Goal: Obtain resource: Download file/media

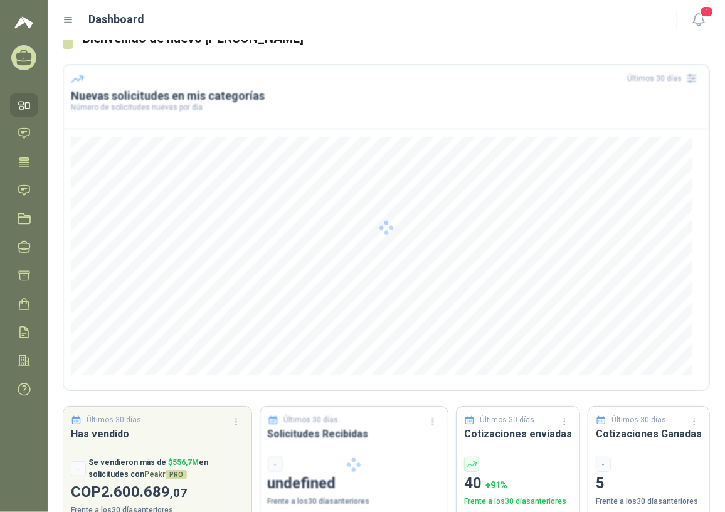
scroll to position [53, 0]
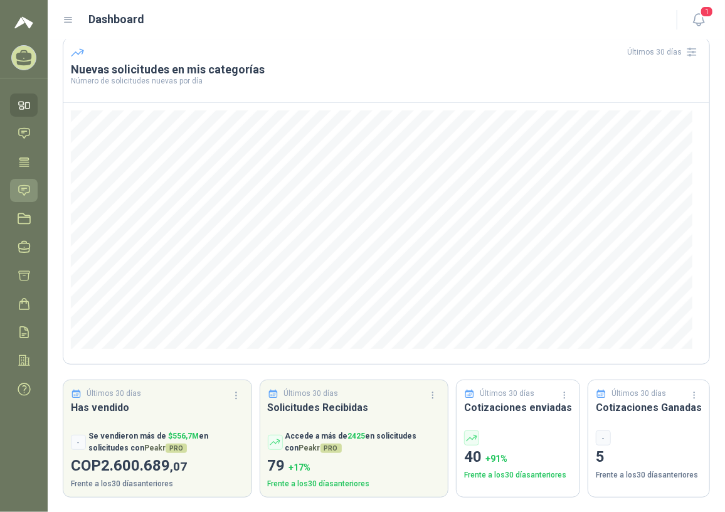
click at [29, 186] on icon at bounding box center [24, 190] width 11 height 10
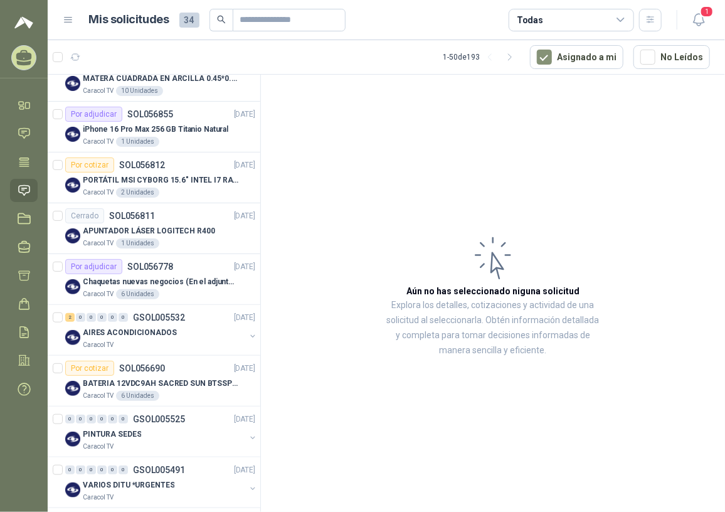
scroll to position [456, 0]
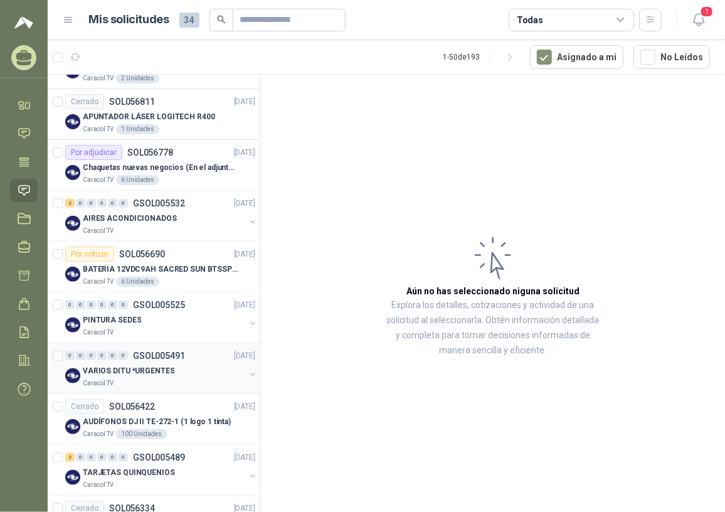
click at [145, 382] on div "Caracol TV" at bounding box center [164, 383] width 162 height 10
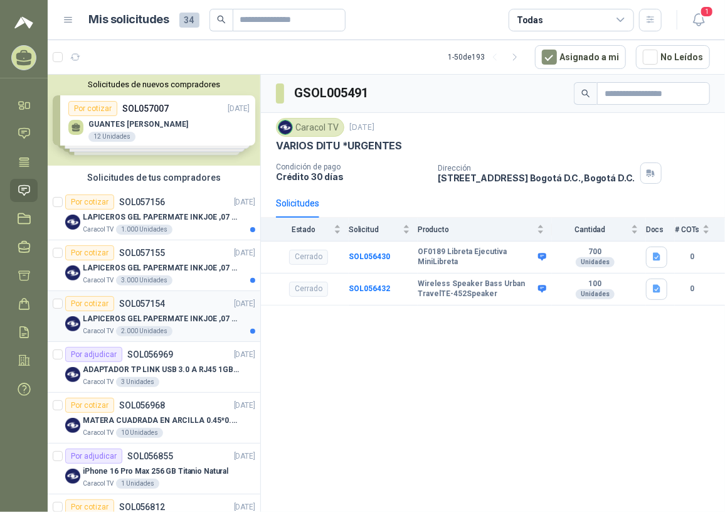
click at [171, 322] on p "LAPICEROS GEL PAPERMATE INKJOE ,07 1 LOGO 1 TINTA" at bounding box center [161, 319] width 156 height 12
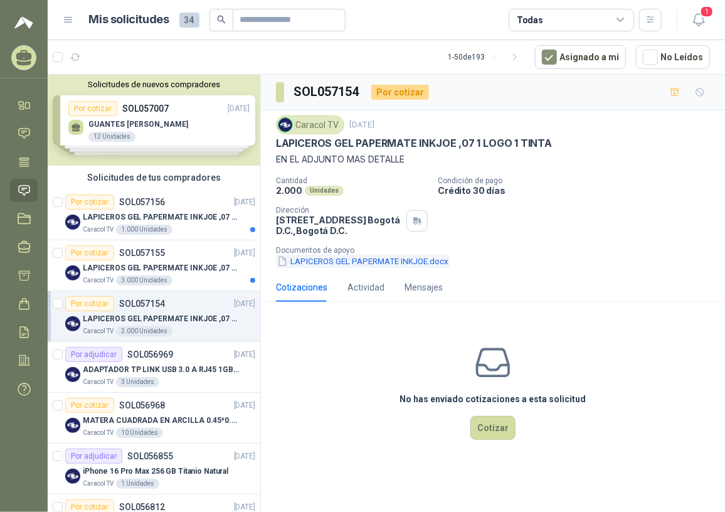
click at [376, 259] on button "LAPICEROS GEL PAPERMATE INKJOE.docx" at bounding box center [363, 261] width 174 height 13
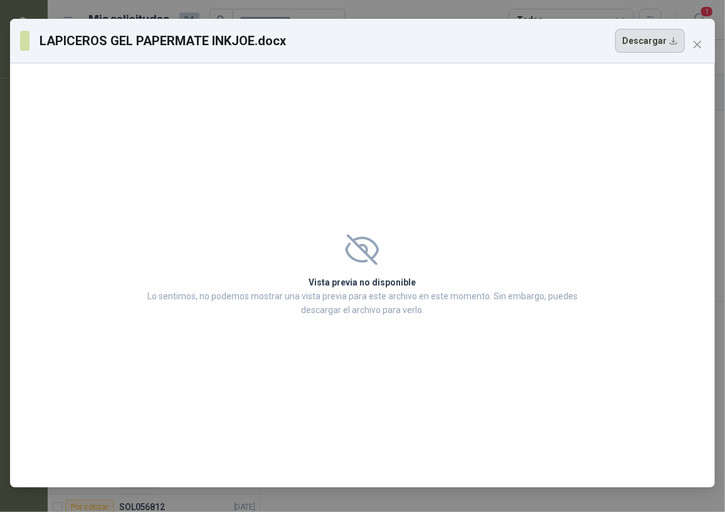
click at [641, 39] on button "Descargar" at bounding box center [650, 41] width 70 height 24
click at [698, 44] on icon "close" at bounding box center [697, 45] width 8 height 8
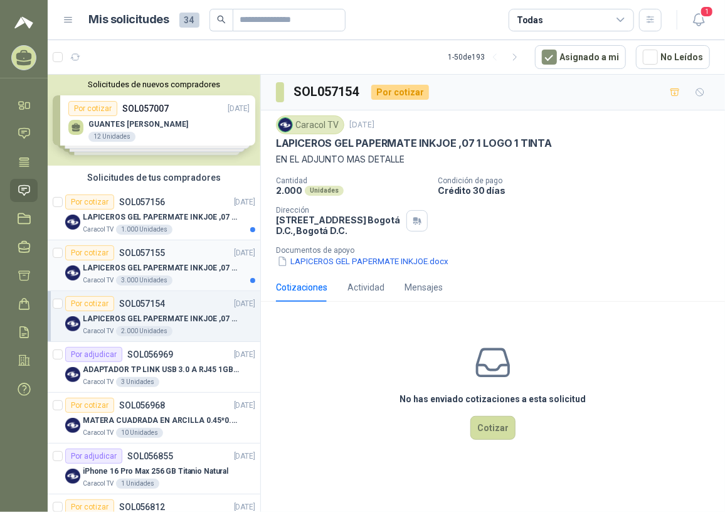
click at [173, 277] on div "Caracol TV 3.000 Unidades" at bounding box center [169, 280] width 172 height 10
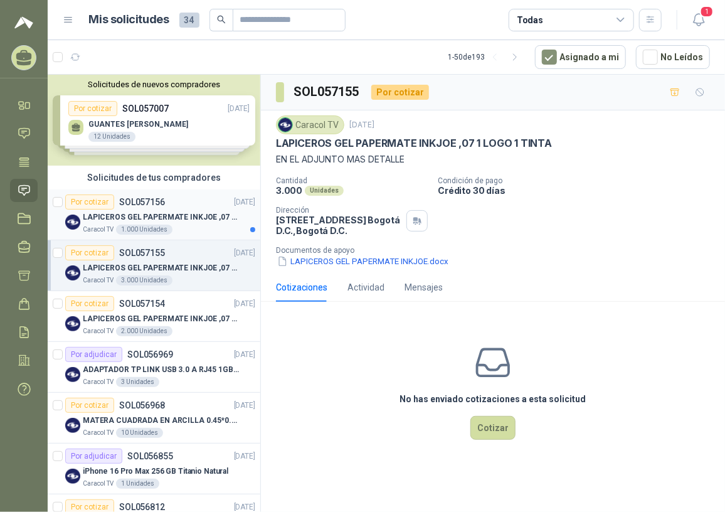
click at [181, 206] on div "Por cotizar SOL057156 [DATE]" at bounding box center [160, 201] width 190 height 15
click at [174, 262] on p "LAPICEROS GEL PAPERMATE INKJOE ,07 1 LOGO 1 TINTA" at bounding box center [161, 268] width 156 height 12
click at [169, 307] on div "Por cotizar SOL057154 [DATE]" at bounding box center [160, 303] width 190 height 15
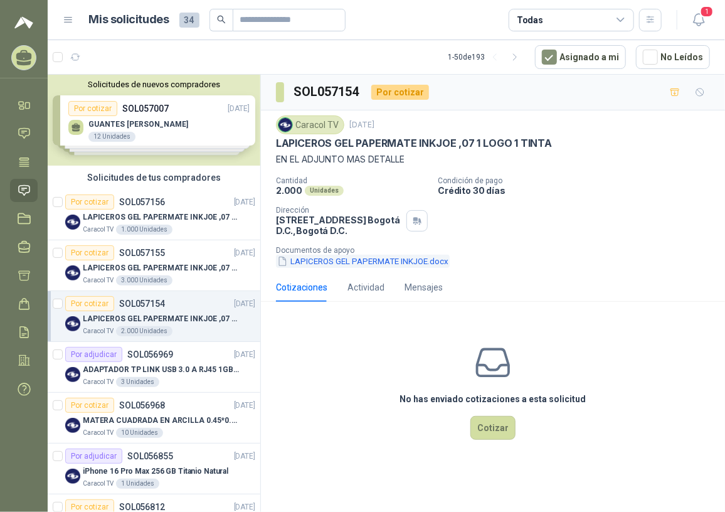
click at [382, 257] on button "LAPICEROS GEL PAPERMATE INKJOE.docx" at bounding box center [363, 261] width 174 height 13
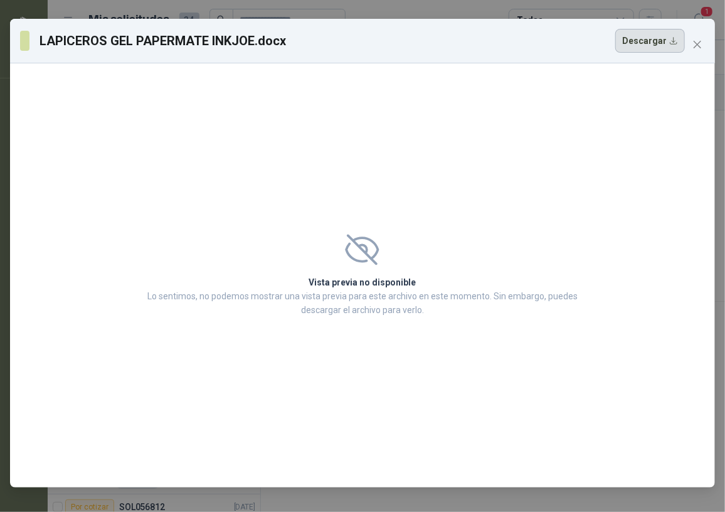
click at [633, 41] on button "Descargar" at bounding box center [650, 41] width 70 height 24
click at [688, 51] on button "Close" at bounding box center [697, 44] width 20 height 20
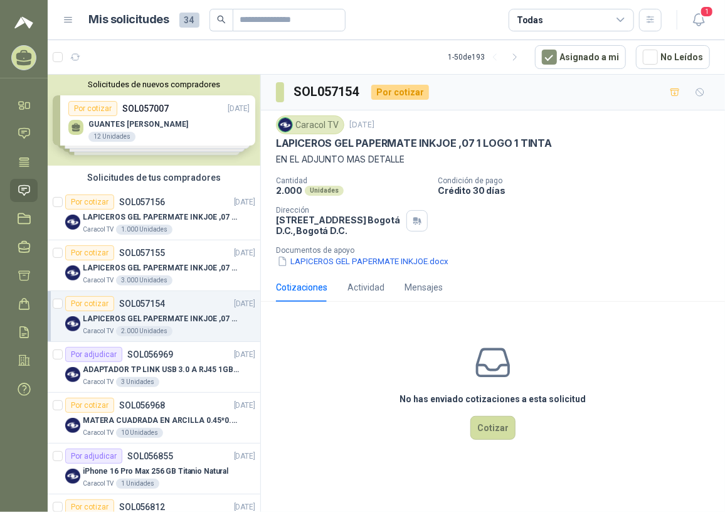
click at [702, 46] on body "[PERSON_NAME] CMX LTDA Inicio Chat Tareas Solicitudes Licitaciones Negociacione…" at bounding box center [362, 256] width 725 height 512
drag, startPoint x: 282, startPoint y: 144, endPoint x: 305, endPoint y: 144, distance: 22.6
click at [305, 144] on p "LAPICEROS GEL PAPERMATE INKJOE ,07 1 LOGO 1 TINTA" at bounding box center [414, 143] width 276 height 13
drag, startPoint x: 305, startPoint y: 144, endPoint x: 296, endPoint y: 145, distance: 8.9
click at [285, 147] on p "LAPICEROS GEL PAPERMATE INKJOE ,07 1 LOGO 1 TINTA" at bounding box center [414, 143] width 276 height 13
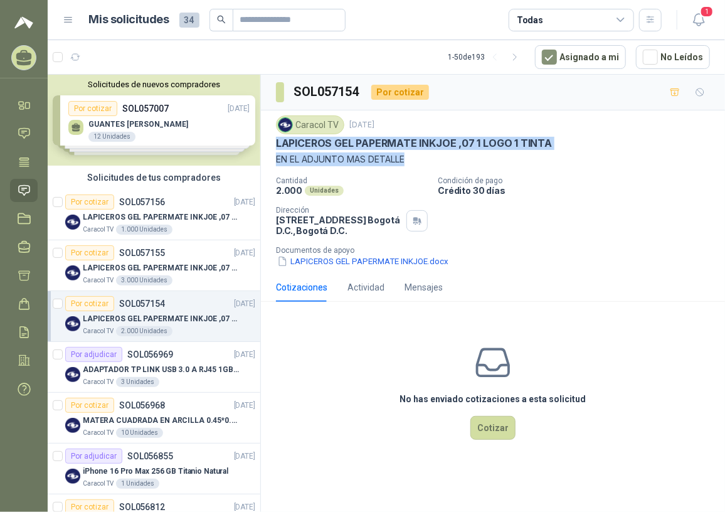
drag, startPoint x: 277, startPoint y: 141, endPoint x: 538, endPoint y: 154, distance: 261.1
click at [538, 154] on div "Caracol TV [DATE] LAPICEROS GEL PAPERMATE INKJOE ,07 1 LOGO 1 TINTA EN EL ADJUN…" at bounding box center [493, 140] width 434 height 51
drag, startPoint x: 538, startPoint y: 154, endPoint x: 404, endPoint y: 160, distance: 133.6
click at [417, 157] on p "EN EL ADJUNTO MAS DETALLE" at bounding box center [493, 159] width 434 height 14
drag, startPoint x: 274, startPoint y: 139, endPoint x: 545, endPoint y: 146, distance: 270.9
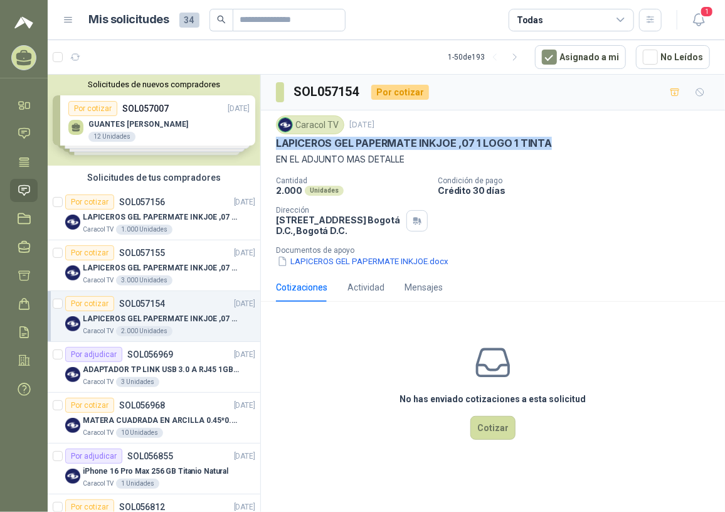
click at [545, 146] on div "Caracol TV [DATE] LAPICEROS GEL PAPERMATE INKJOE ,07 1 LOGO 1 TINTA EN EL ADJUN…" at bounding box center [493, 191] width 464 height 162
copy p "LAPICEROS GEL PAPERMATE INKJOE ,07 1 LOGO 1 TINTA"
click at [175, 320] on p "LAPICEROS GEL PAPERMATE INKJOE ,07 1 LOGO 1 TINTA" at bounding box center [161, 319] width 156 height 12
click at [175, 273] on div "LAPICEROS GEL PAPERMATE INKJOE ,07 1 LOGO 1 TINTA" at bounding box center [169, 267] width 172 height 15
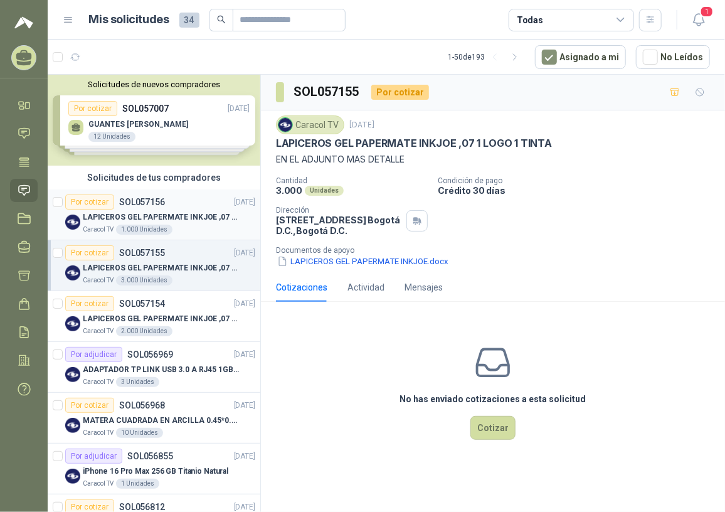
click at [146, 221] on p "LAPICEROS GEL PAPERMATE INKJOE ,07 1 LOGO 1 TINTA" at bounding box center [161, 217] width 156 height 12
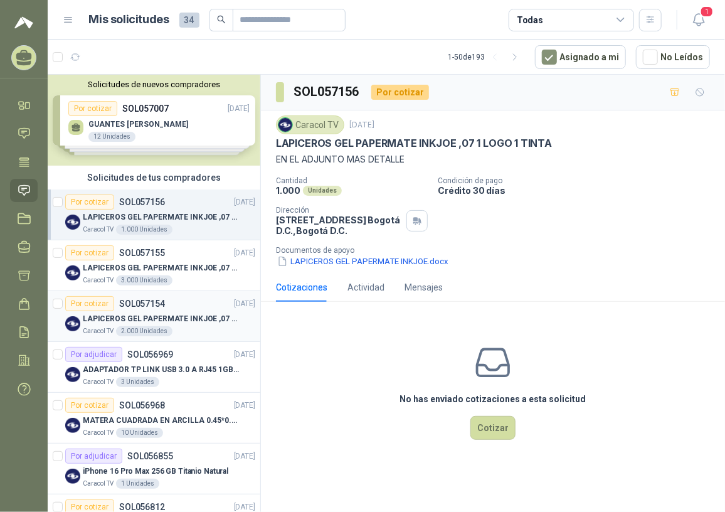
click at [176, 307] on div "Por cotizar SOL057154 [DATE]" at bounding box center [160, 303] width 190 height 15
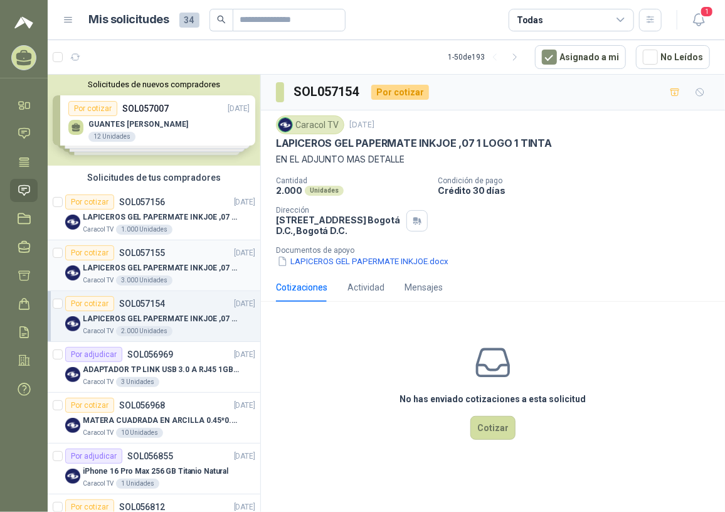
click at [132, 257] on div "Por cotizar SOL057155" at bounding box center [115, 252] width 100 height 15
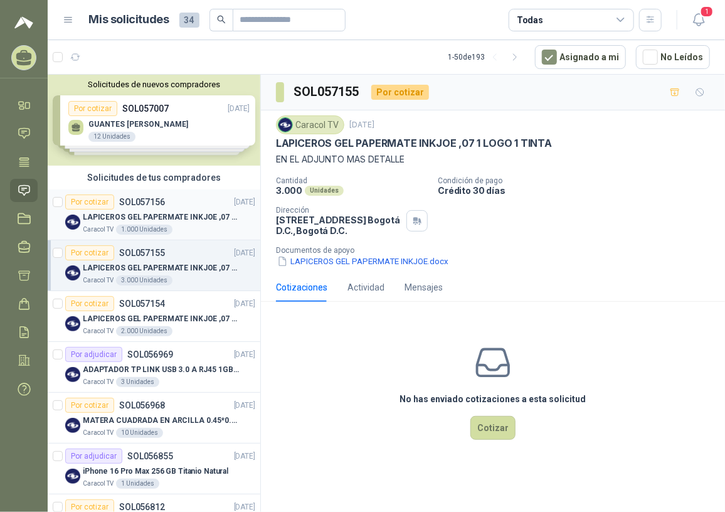
click at [174, 227] on div "Caracol TV 1.000 Unidades" at bounding box center [169, 229] width 172 height 10
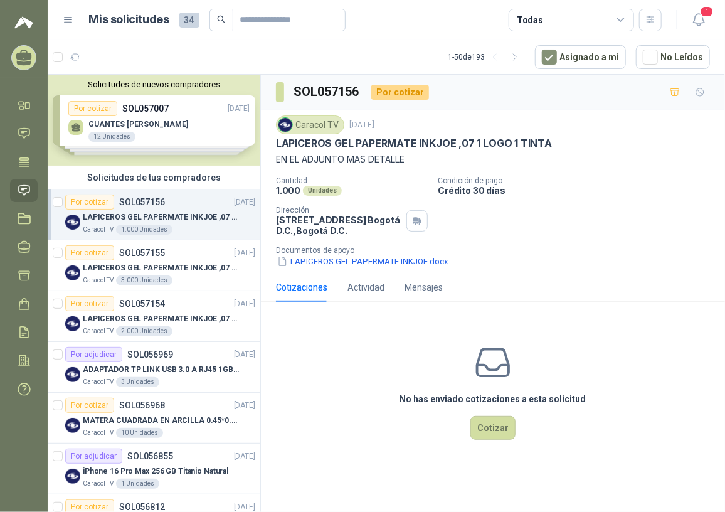
click at [401, 298] on div "Cotizaciones Actividad Mensajes" at bounding box center [359, 287] width 167 height 29
